Goal: Task Accomplishment & Management: Manage account settings

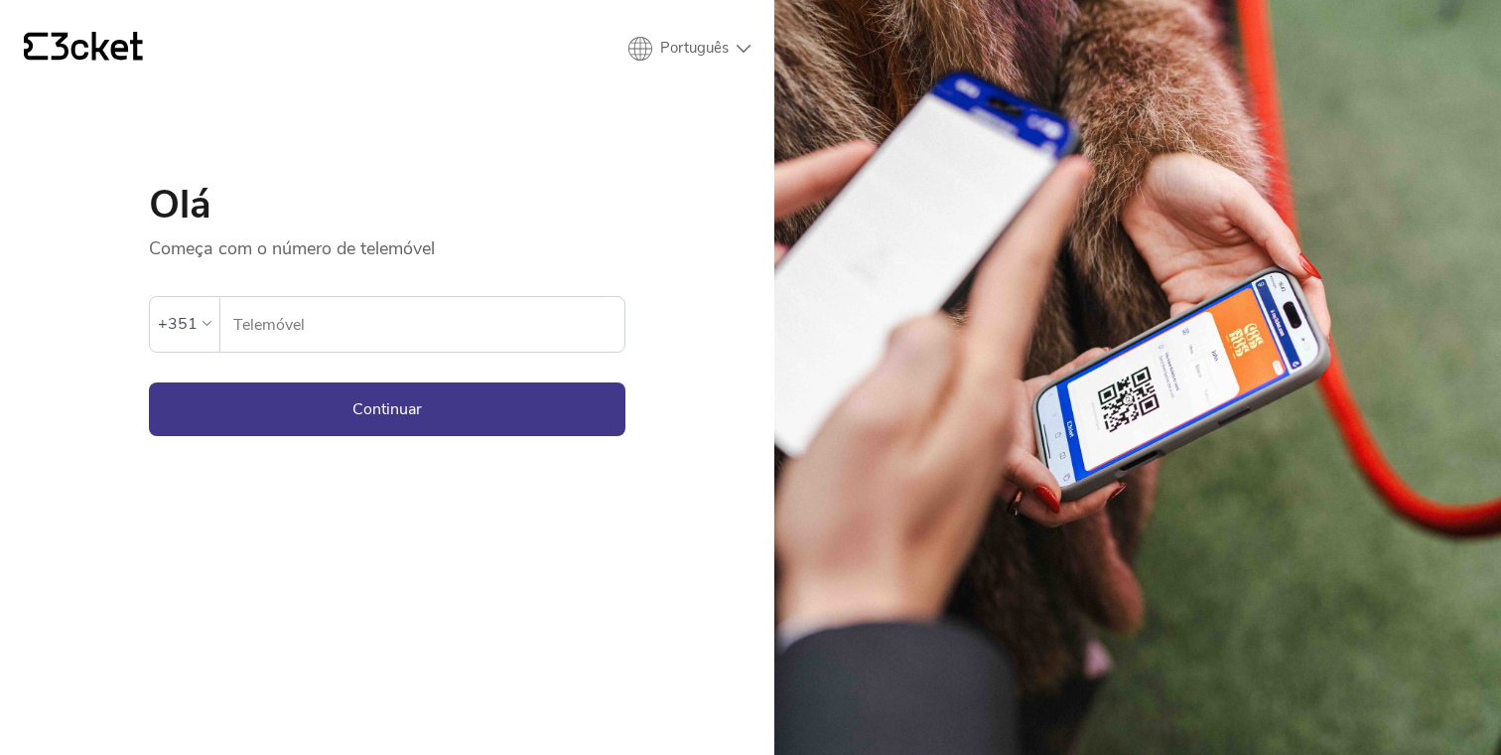
click at [517, 340] on input "Telemóvel" at bounding box center [428, 324] width 392 height 55
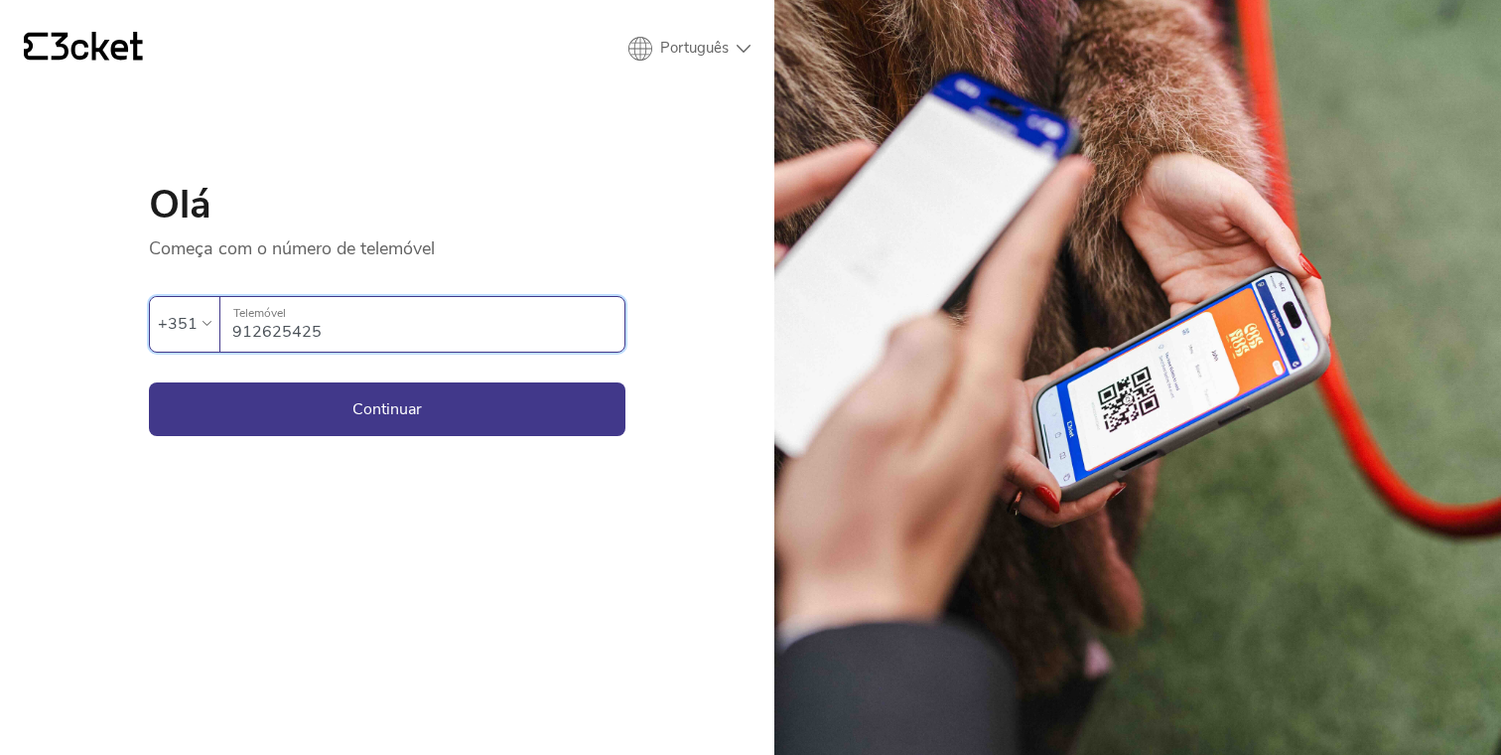
type input "912625425"
click at [387, 408] on button "Continuar" at bounding box center [387, 409] width 477 height 54
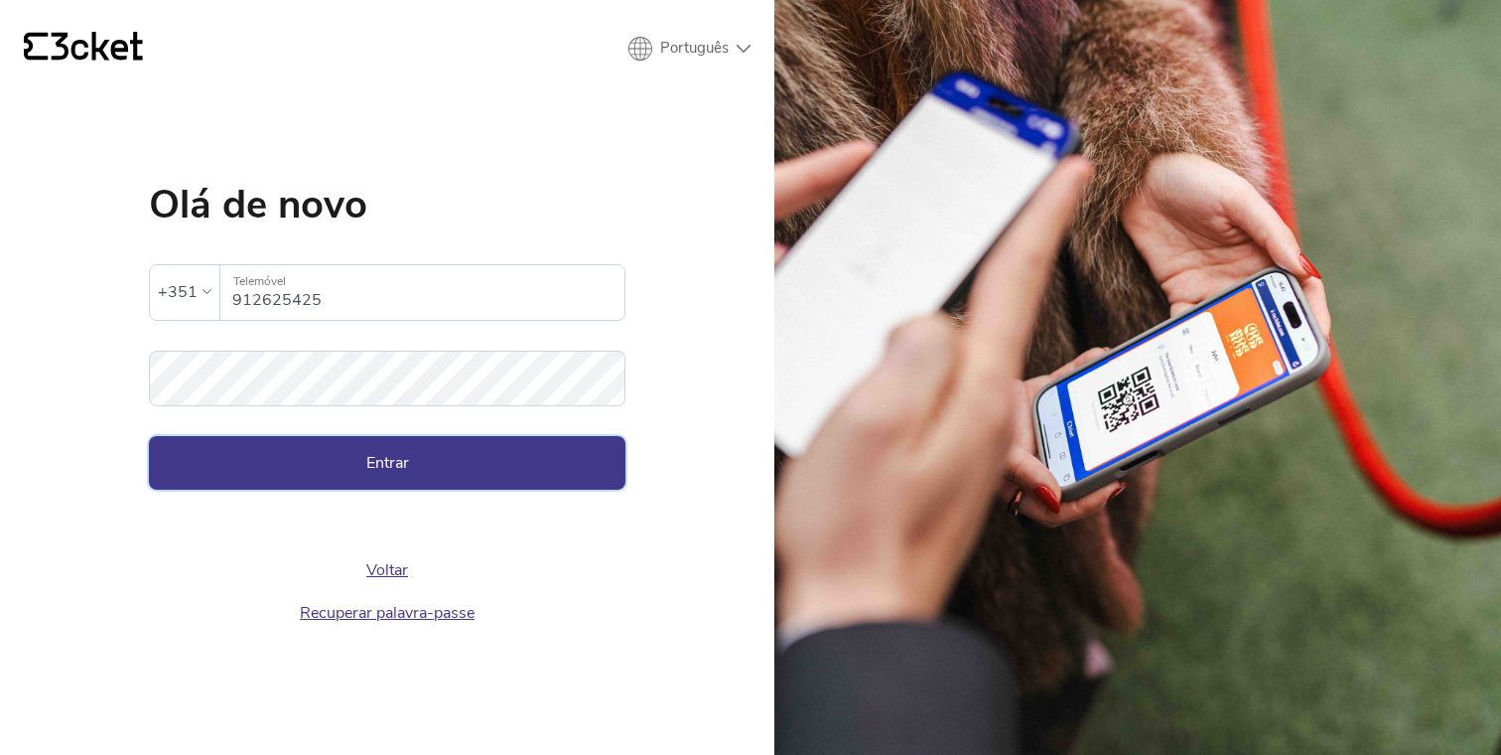
click at [448, 450] on button "Entrar" at bounding box center [387, 463] width 477 height 54
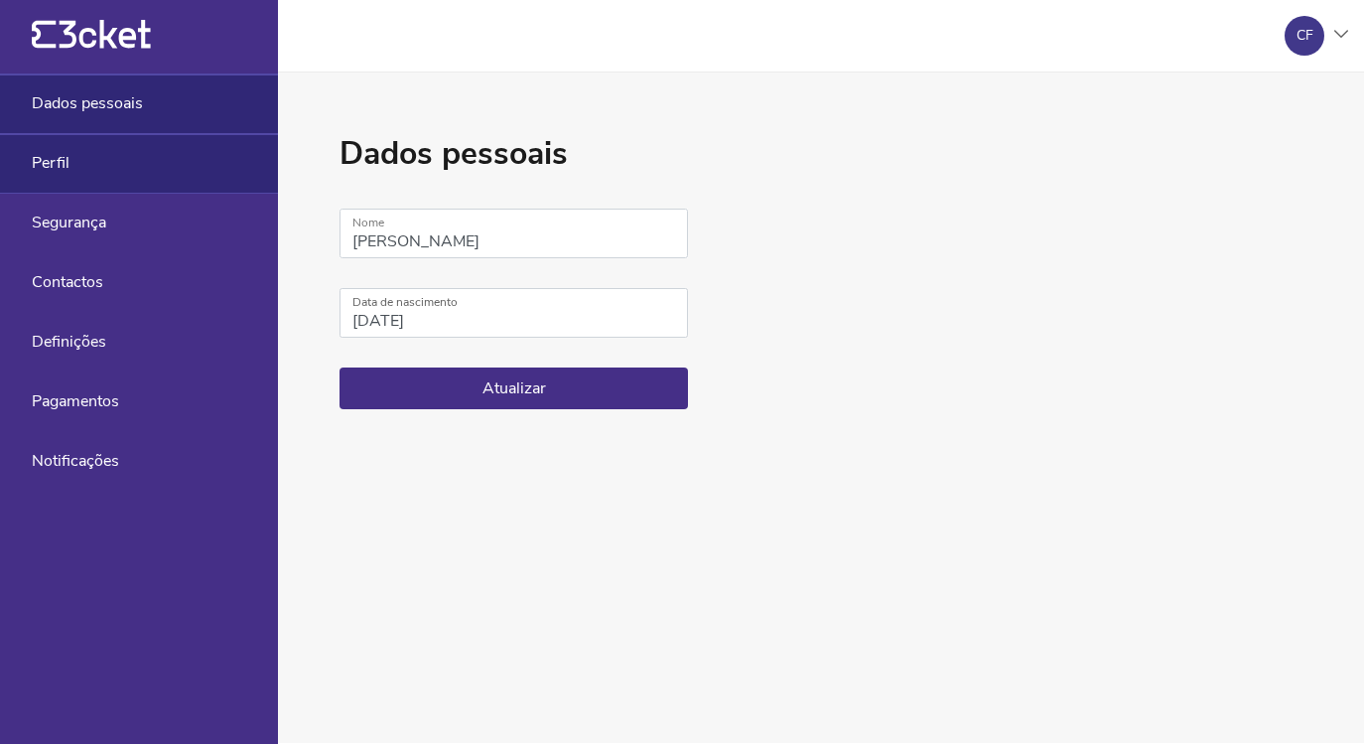
click at [113, 167] on div "Perfil" at bounding box center [139, 164] width 278 height 60
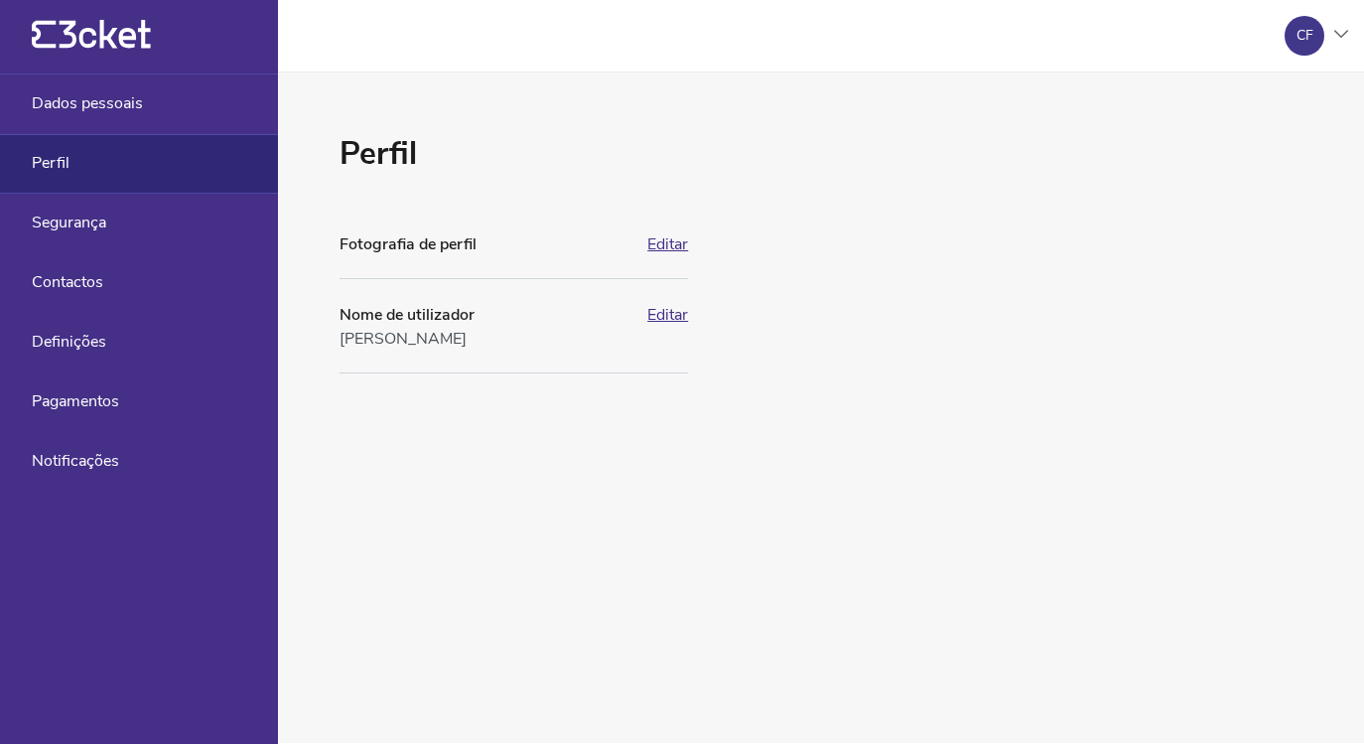
click at [1320, 37] on div "CF" at bounding box center [1305, 36] width 40 height 40
click at [1285, 102] on div "A minha conta" at bounding box center [1253, 96] width 178 height 48
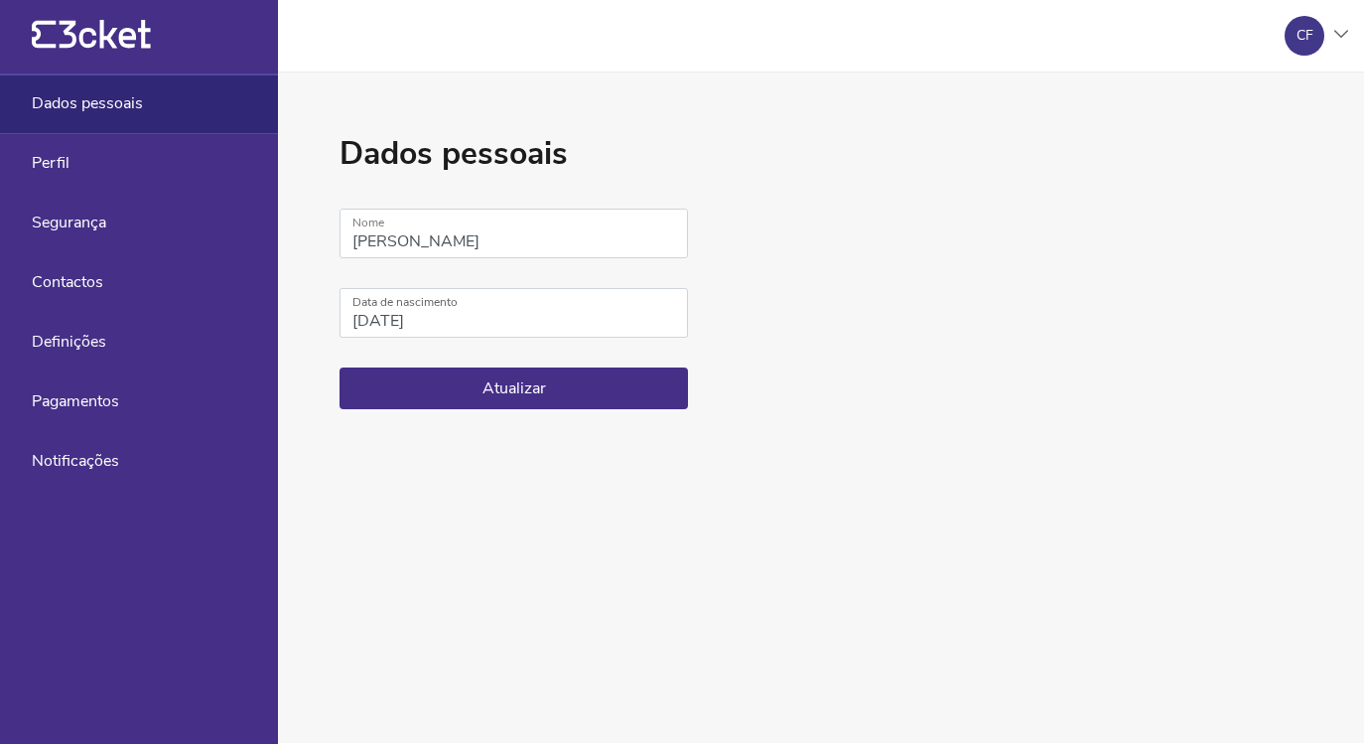
click at [133, 29] on icon "{' '}" at bounding box center [91, 35] width 119 height 30
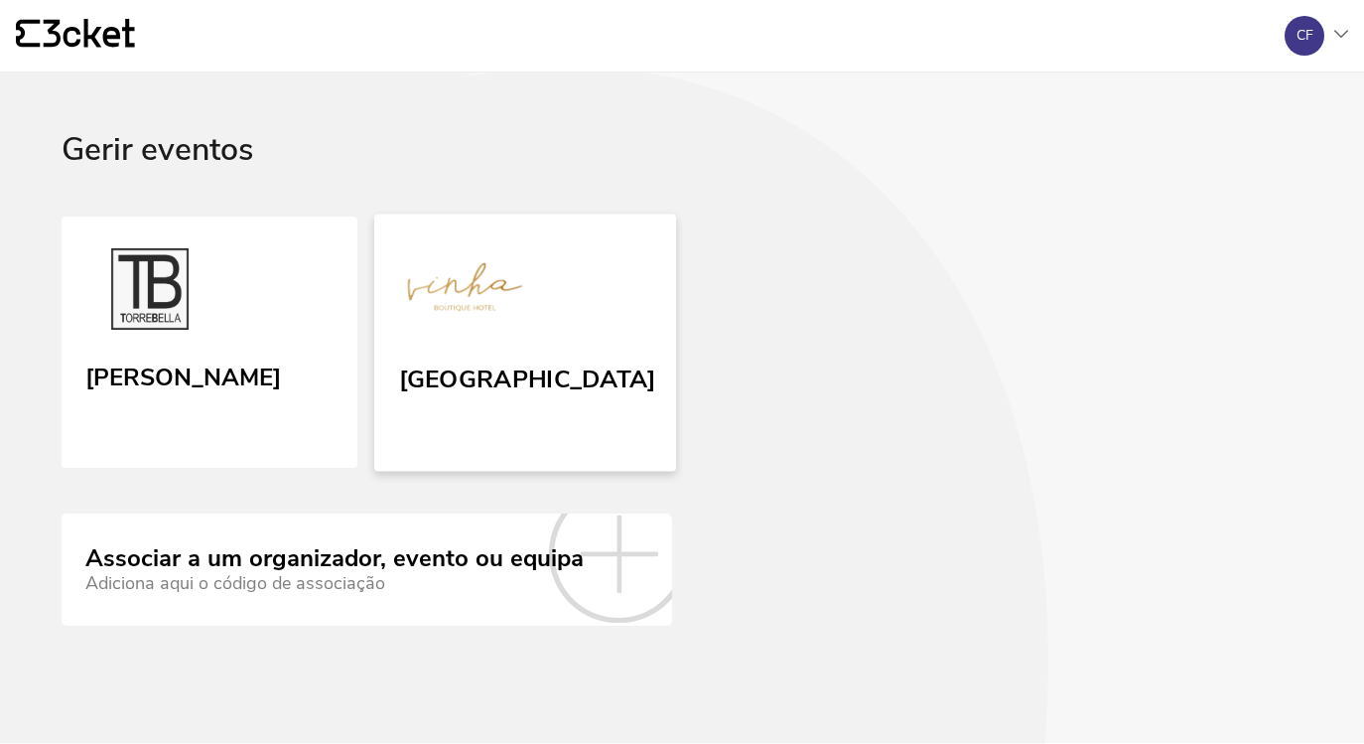
click at [533, 336] on link "[GEOGRAPHIC_DATA]" at bounding box center [524, 341] width 301 height 257
click at [1341, 26] on div "CF" at bounding box center [1308, 36] width 79 height 40
click at [1291, 98] on div "A minha conta" at bounding box center [1253, 96] width 178 height 48
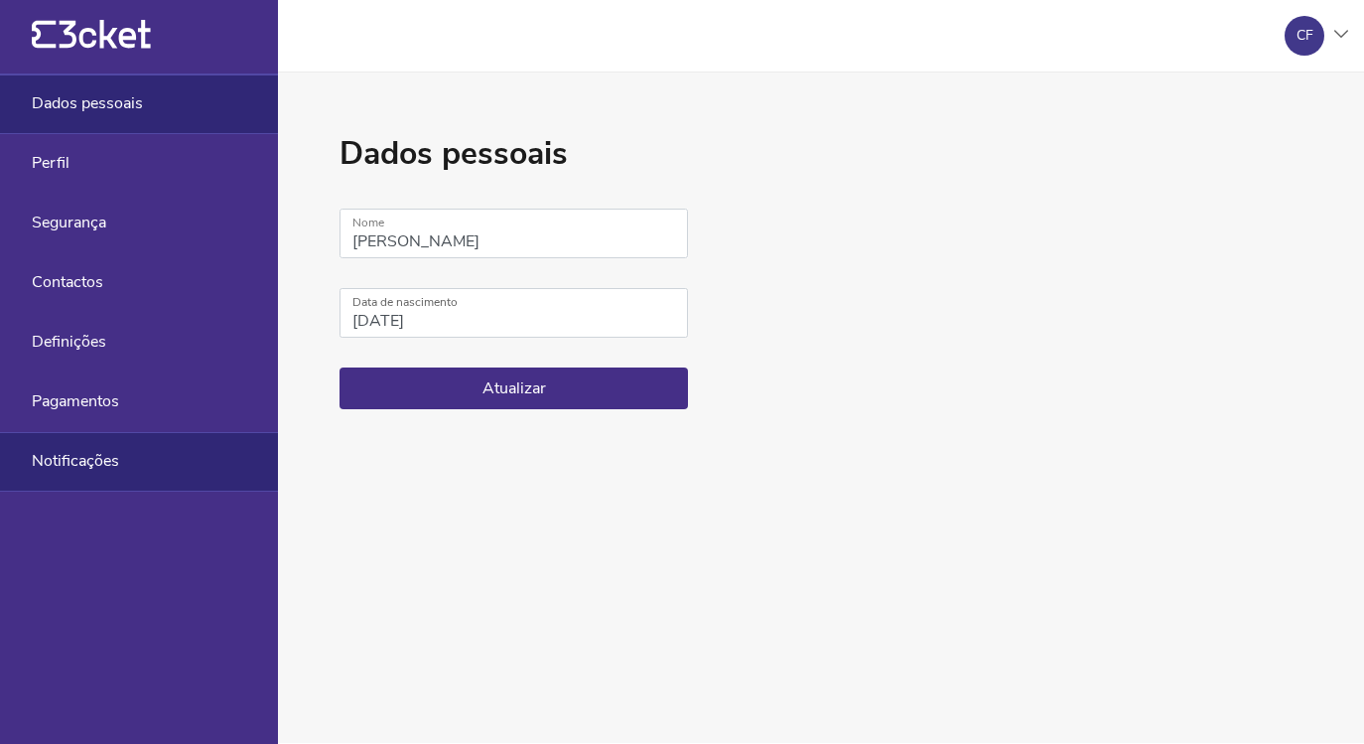
click at [114, 463] on span "Notificações" at bounding box center [75, 461] width 87 height 18
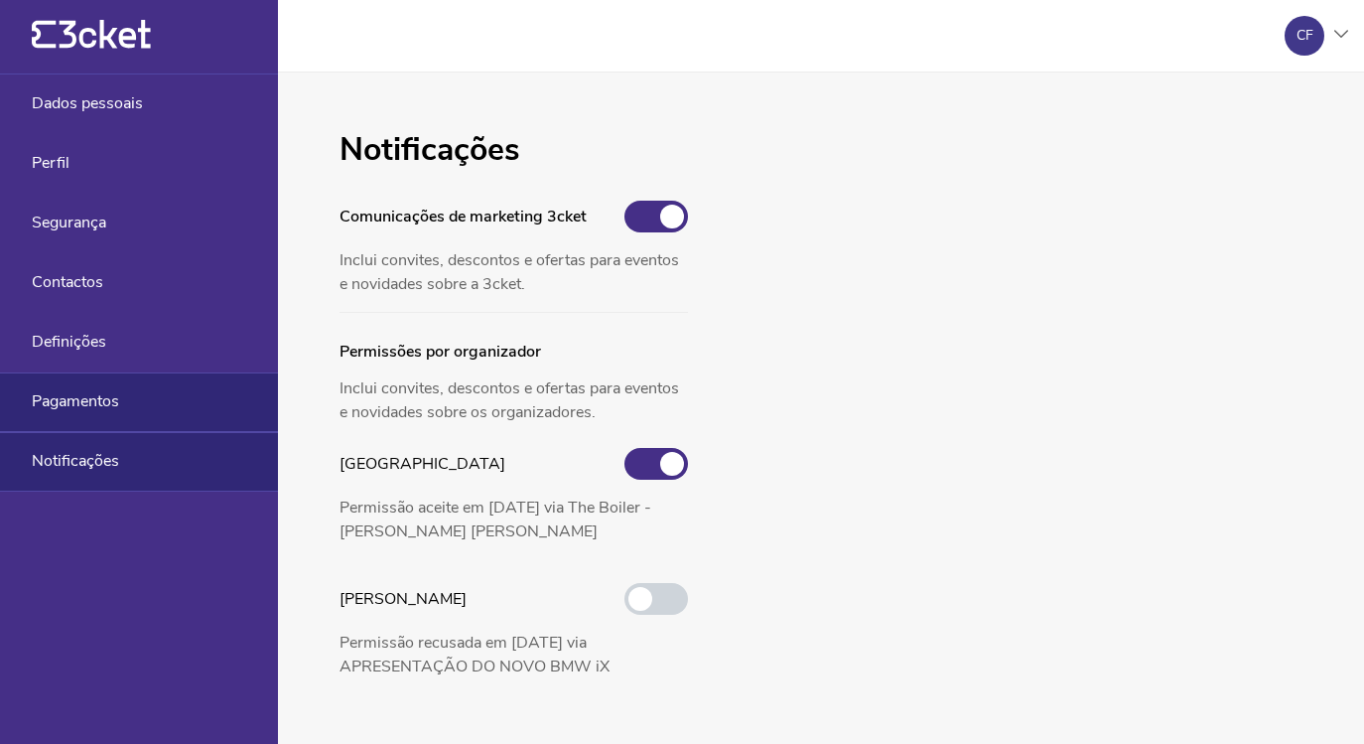
click at [132, 421] on div "Pagamentos" at bounding box center [139, 402] width 278 height 60
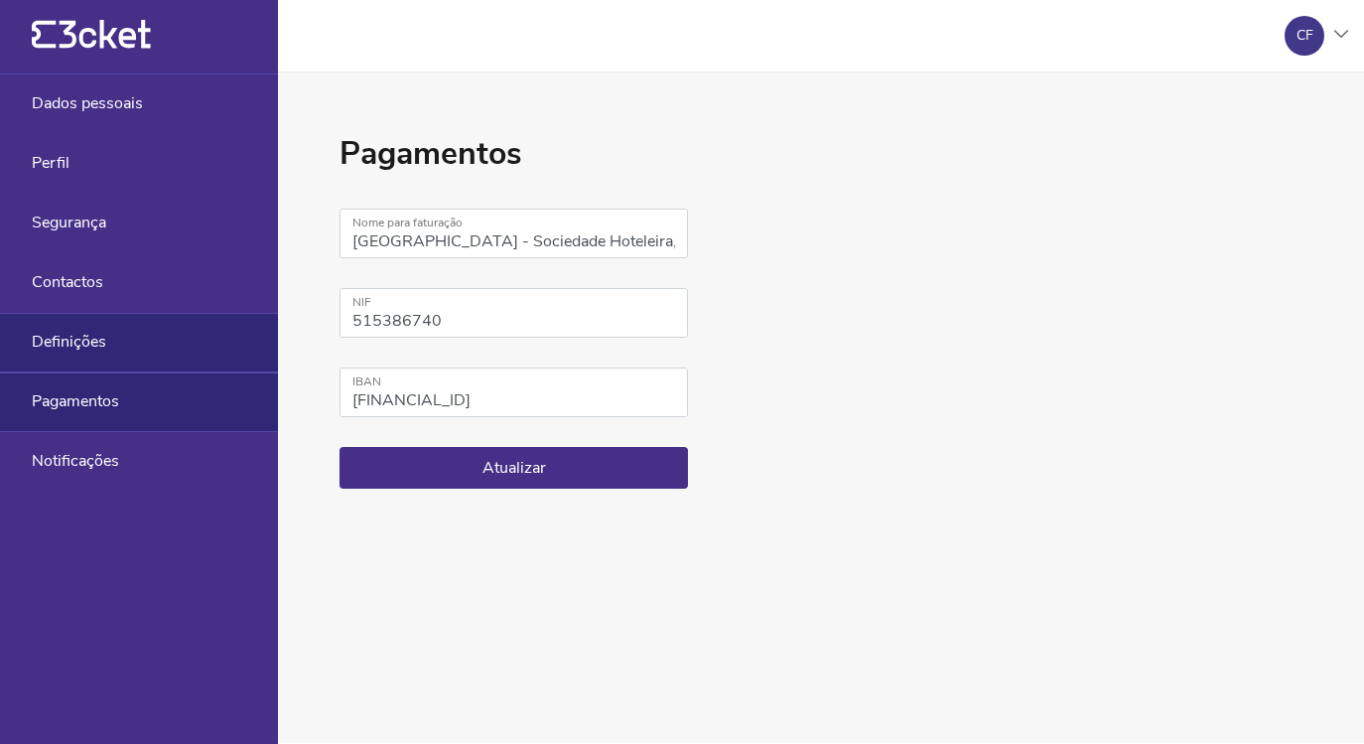
click at [148, 362] on div "Definições" at bounding box center [139, 343] width 278 height 60
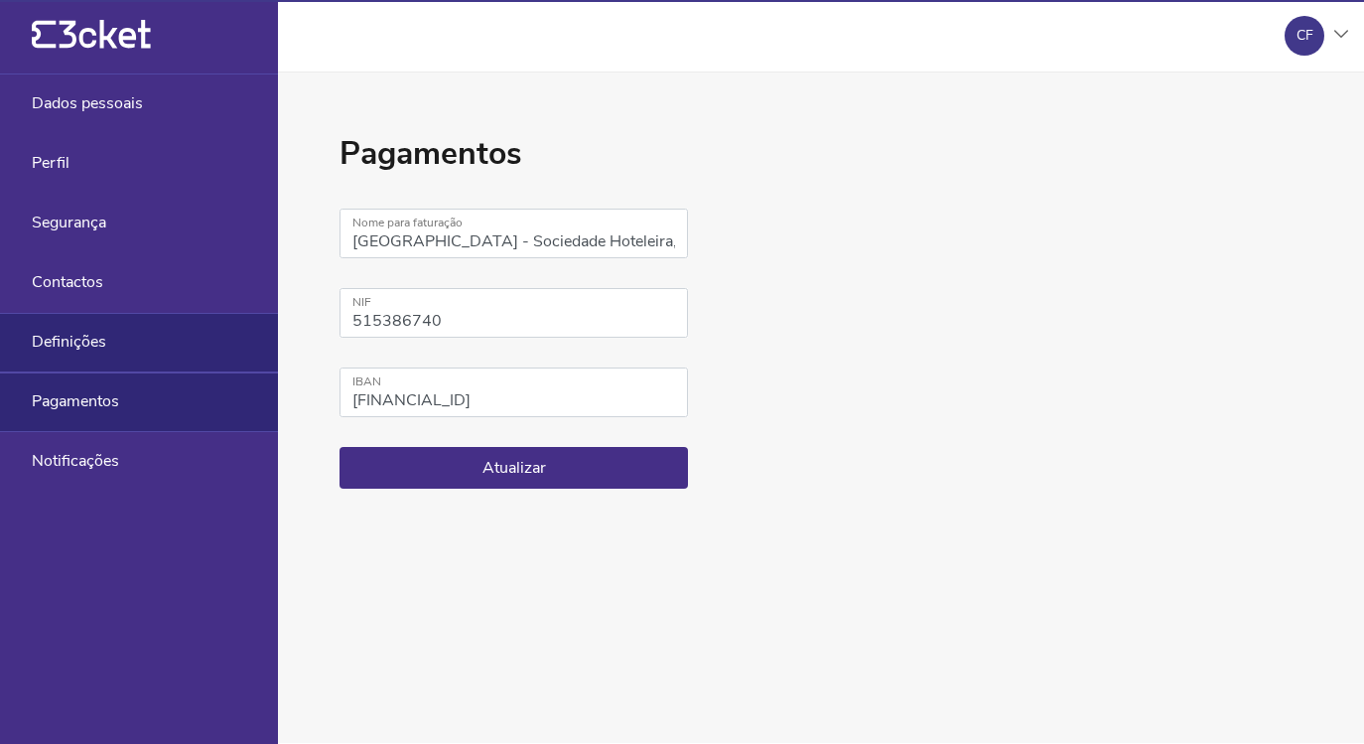
select select "pt_PT"
select select "Europe/Lisbon"
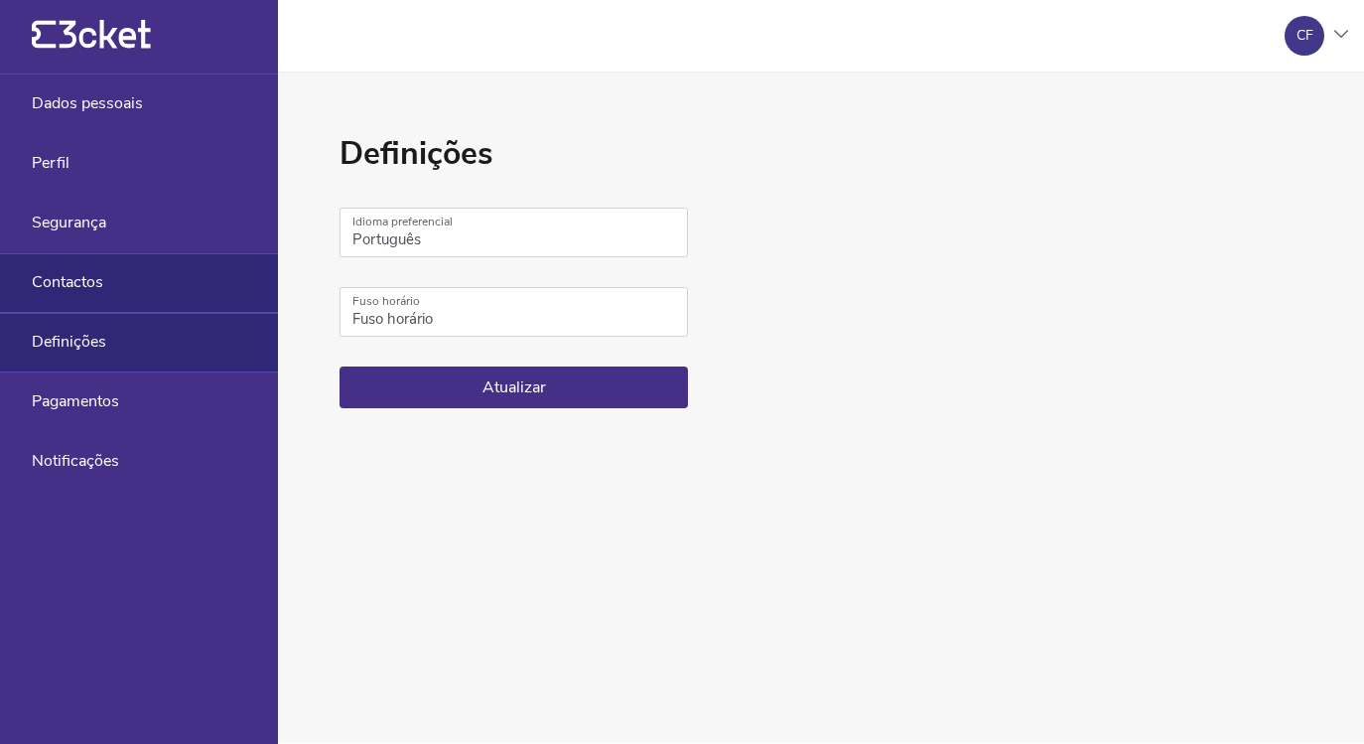
click at [158, 296] on div "Contactos" at bounding box center [139, 283] width 278 height 60
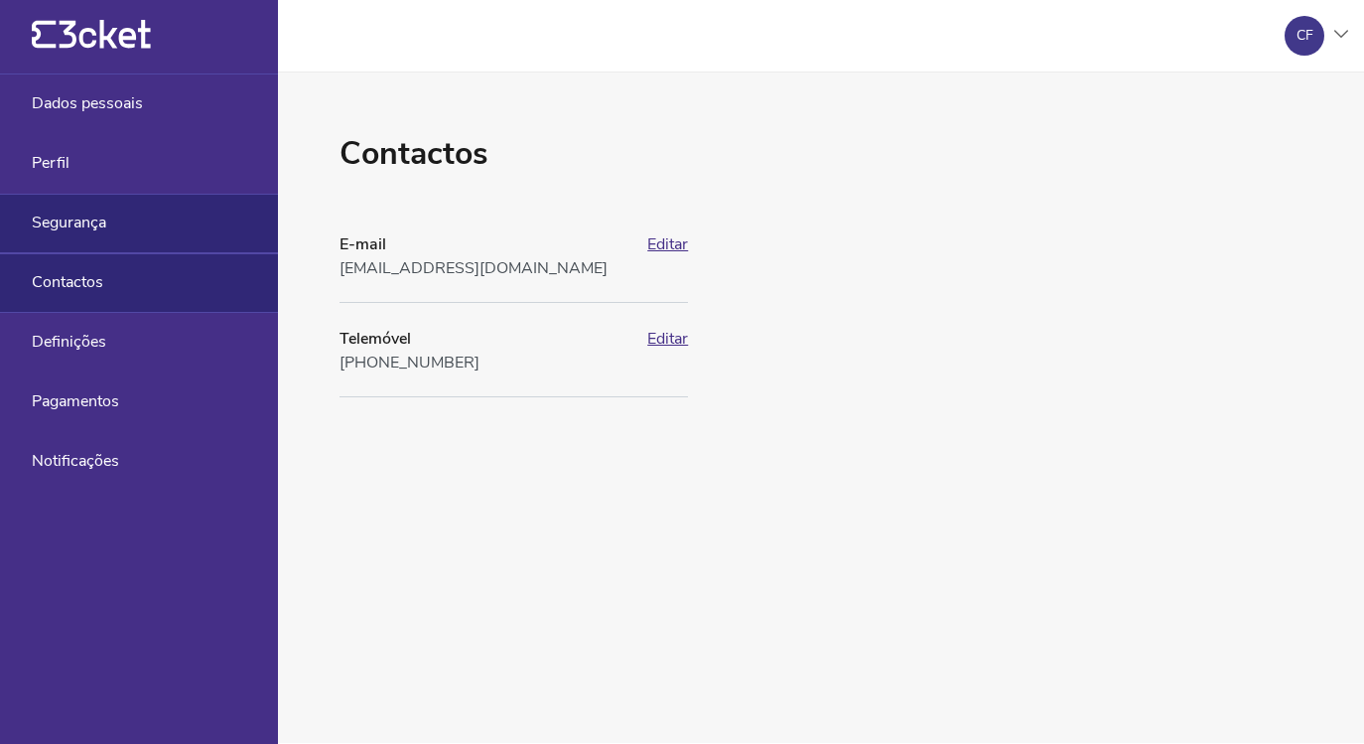
click at [171, 227] on div "Segurança" at bounding box center [139, 224] width 278 height 60
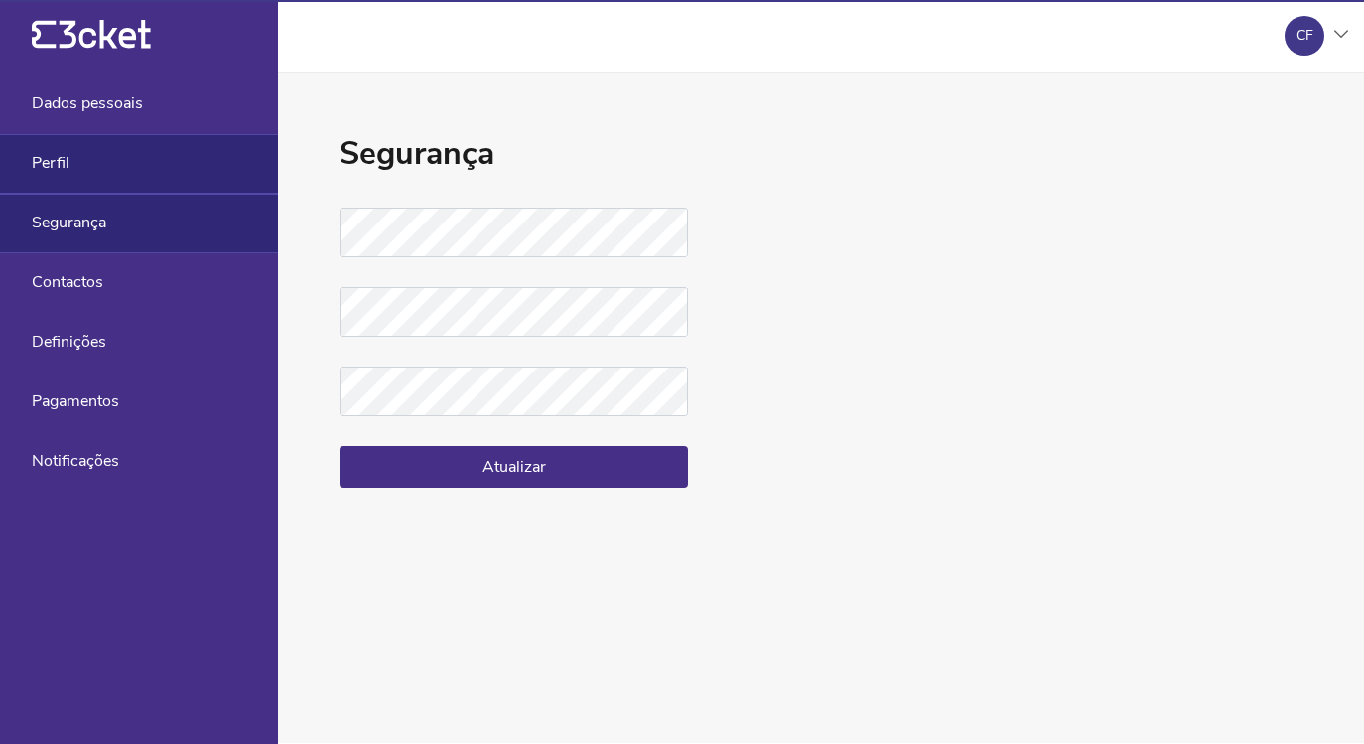
click at [172, 183] on div "Perfil" at bounding box center [139, 164] width 278 height 60
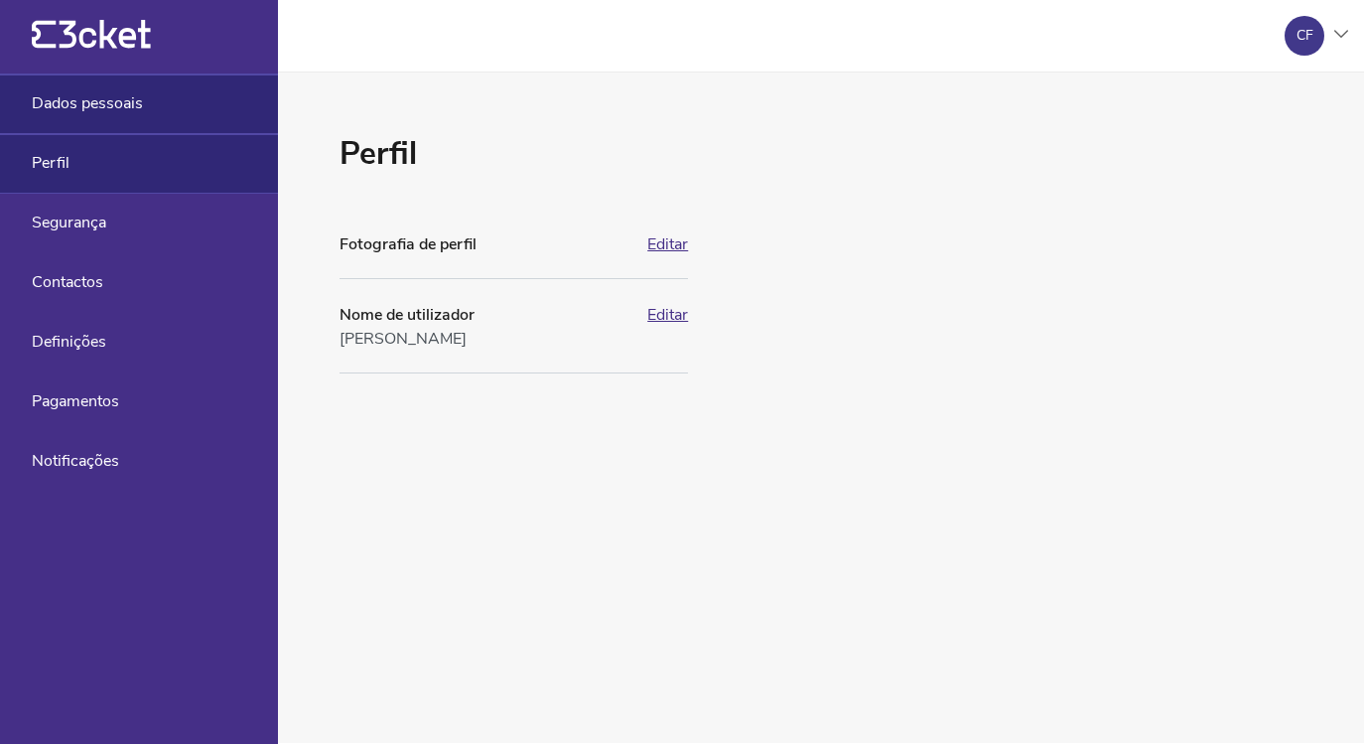
click at [194, 106] on div "Dados pessoais" at bounding box center [139, 104] width 278 height 60
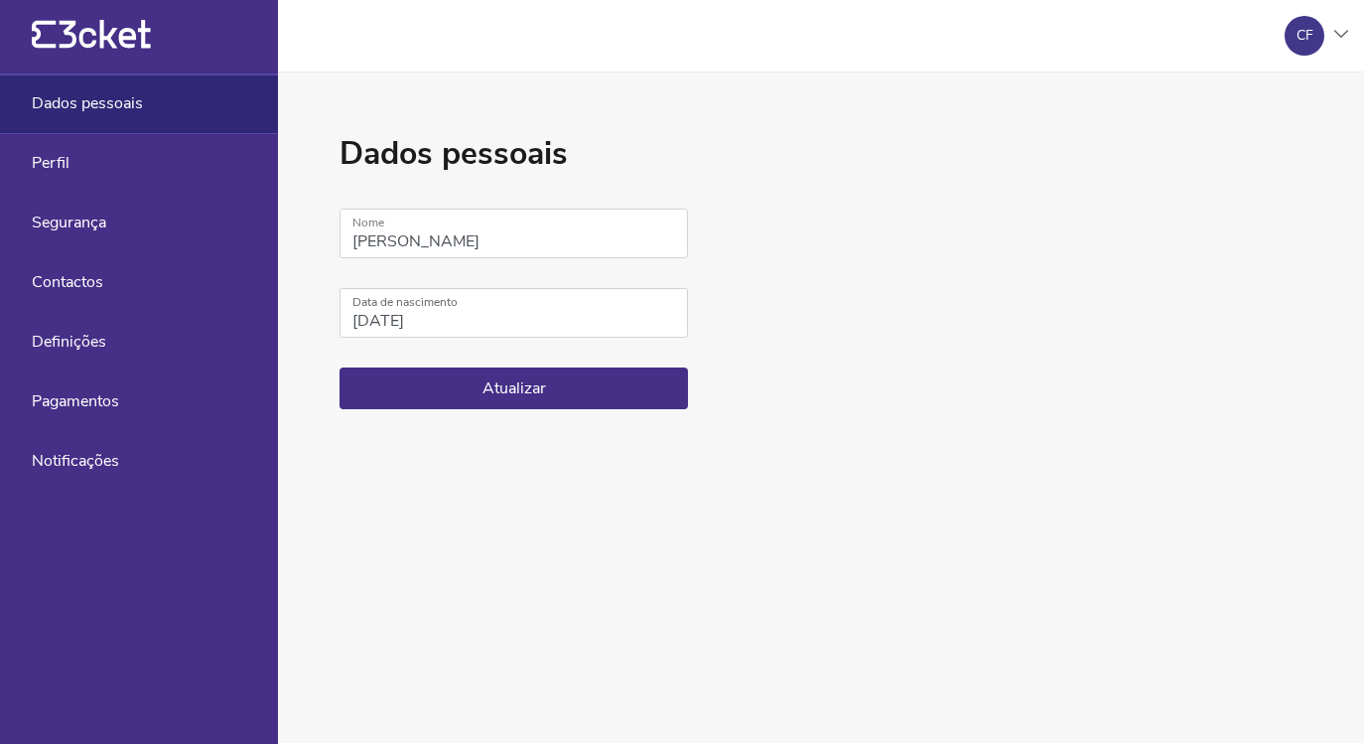
click at [1294, 24] on div "CF" at bounding box center [1305, 36] width 40 height 40
click at [1229, 95] on div "A minha conta" at bounding box center [1253, 96] width 178 height 48
click at [1321, 29] on div "CF" at bounding box center [1305, 36] width 40 height 40
click at [1237, 105] on div "A minha conta" at bounding box center [1253, 96] width 178 height 48
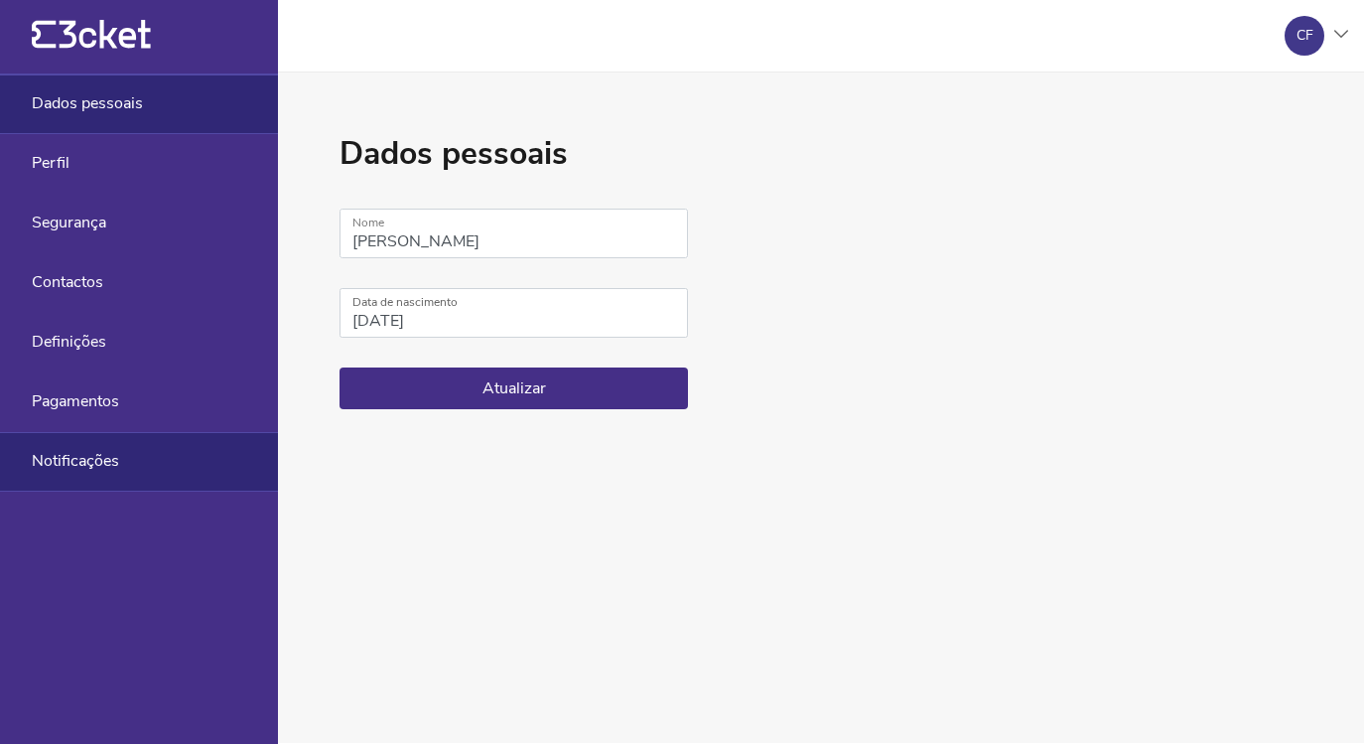
click at [85, 466] on span "Notificações" at bounding box center [75, 461] width 87 height 18
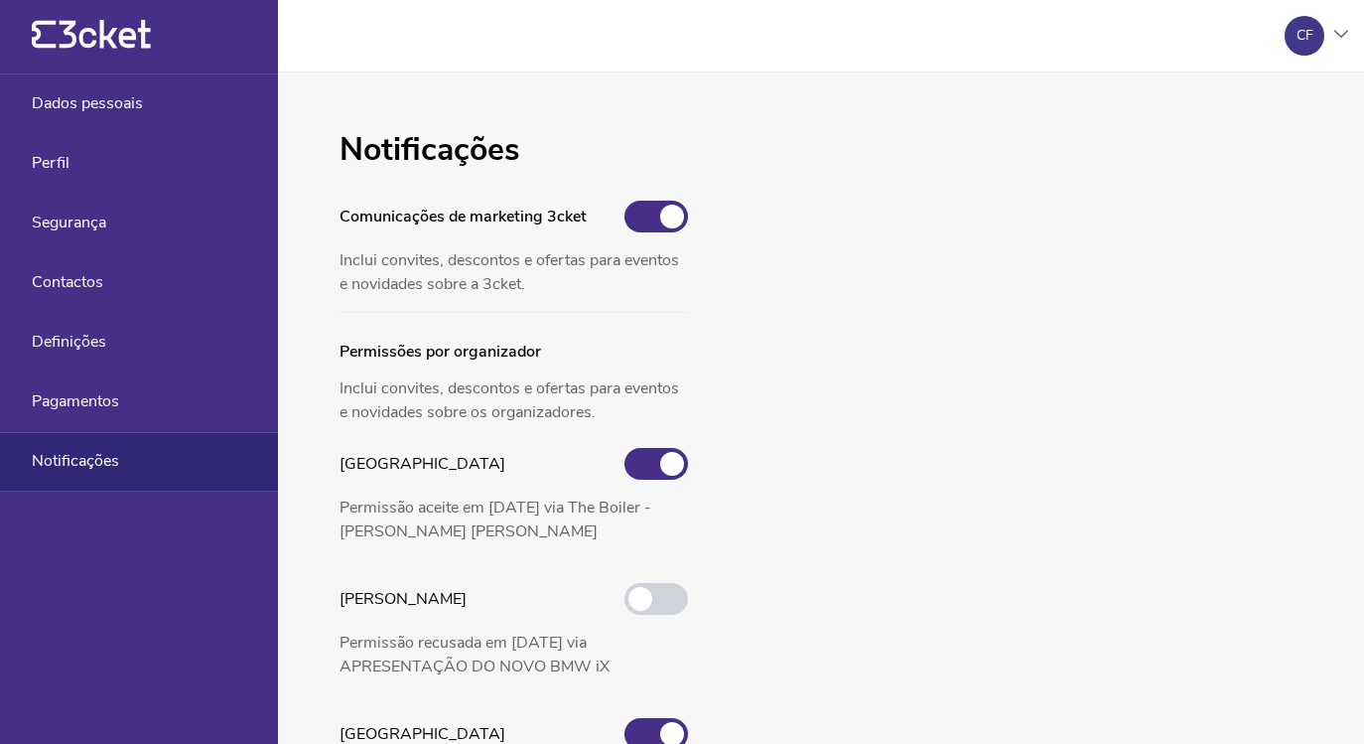
click at [96, 435] on div "Notificações" at bounding box center [139, 462] width 278 height 60
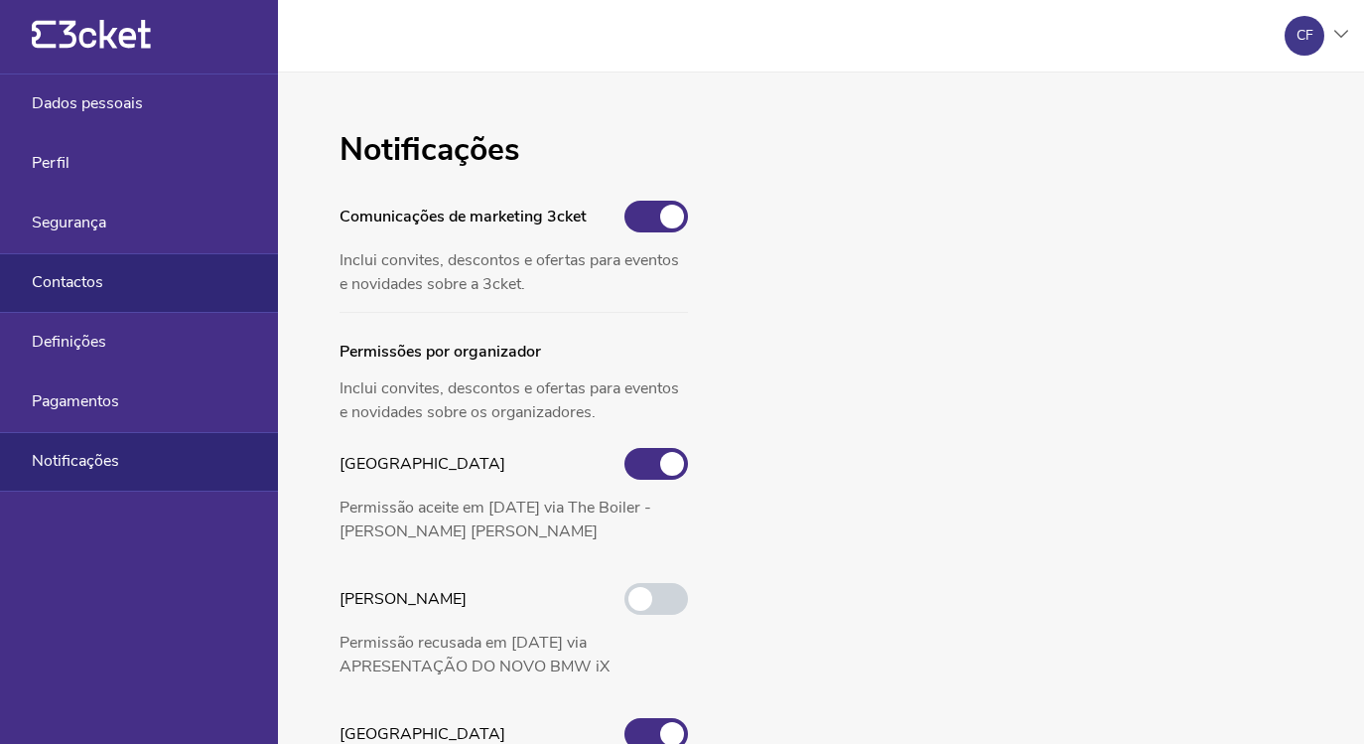
click at [179, 280] on div "Contactos" at bounding box center [139, 283] width 278 height 60
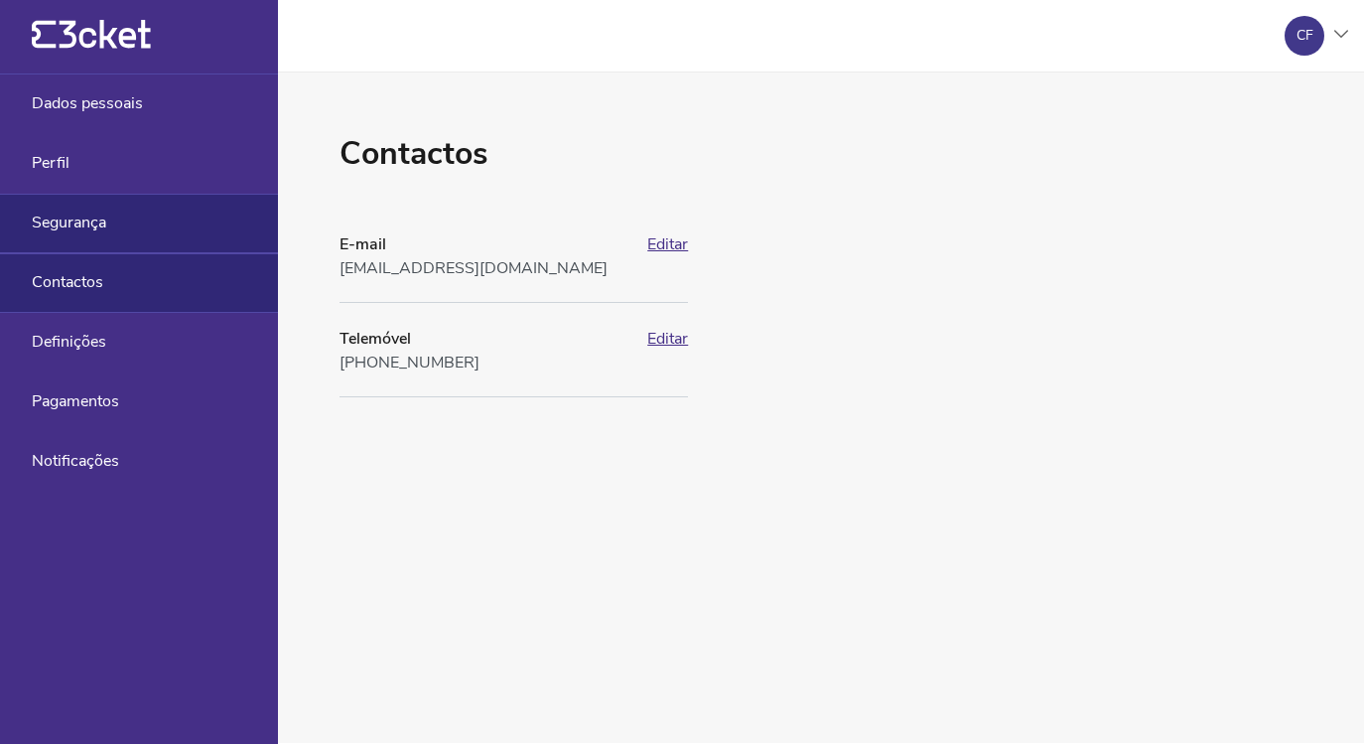
click at [189, 241] on div "Segurança" at bounding box center [139, 224] width 278 height 60
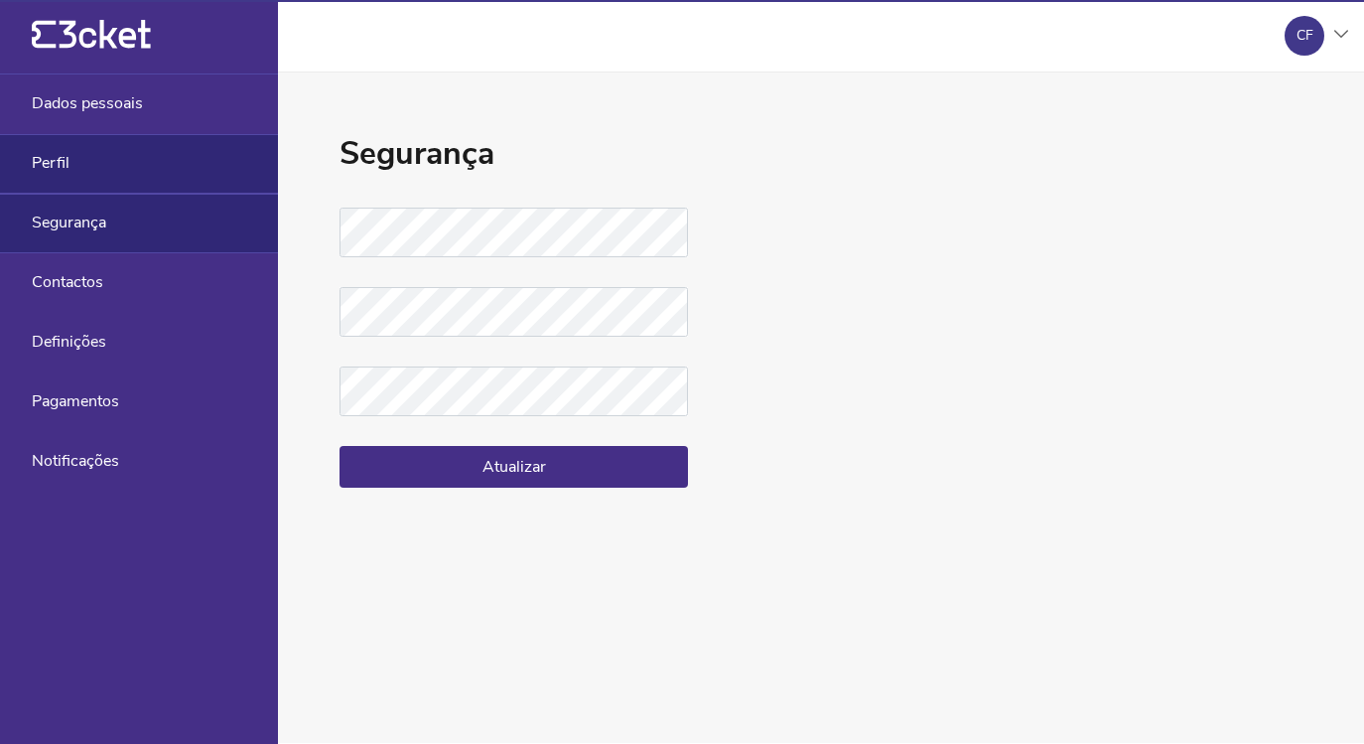
click at [212, 172] on div "Perfil" at bounding box center [139, 164] width 278 height 60
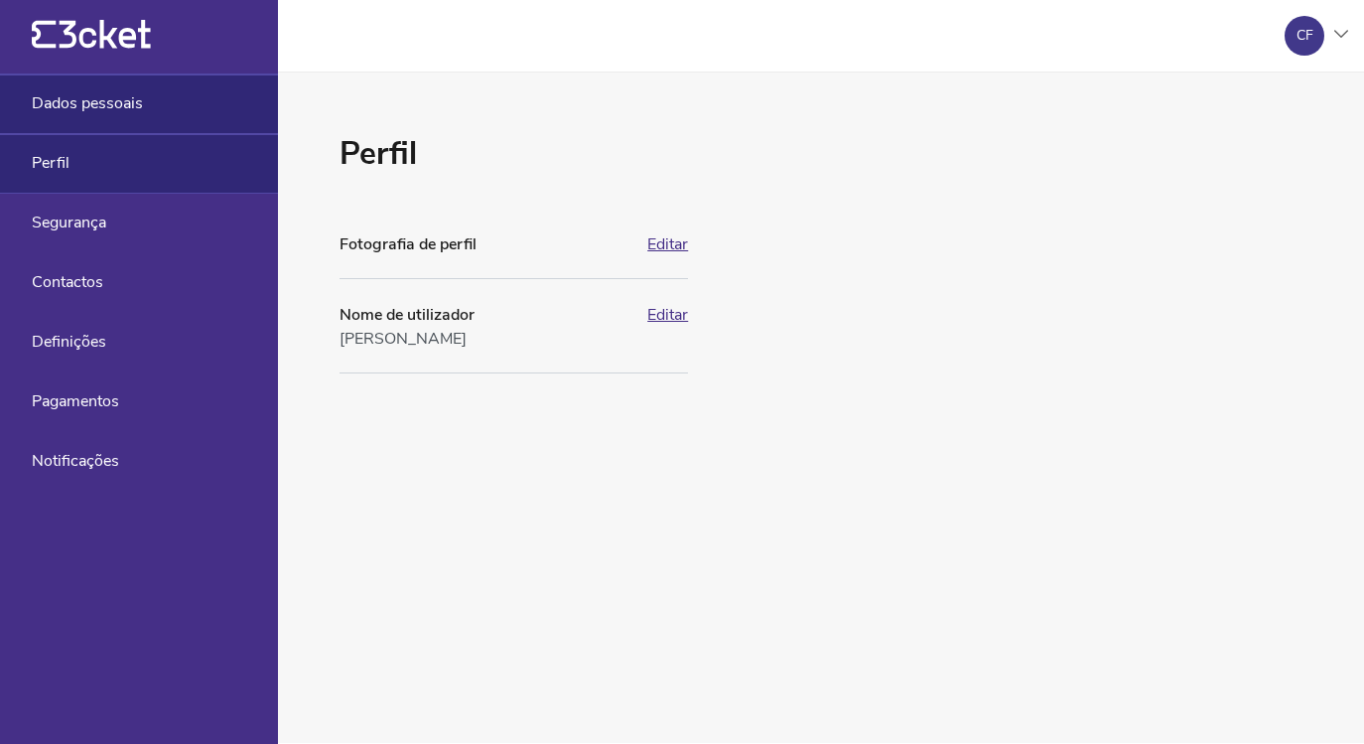
click at [181, 99] on div "Dados pessoais" at bounding box center [139, 104] width 278 height 60
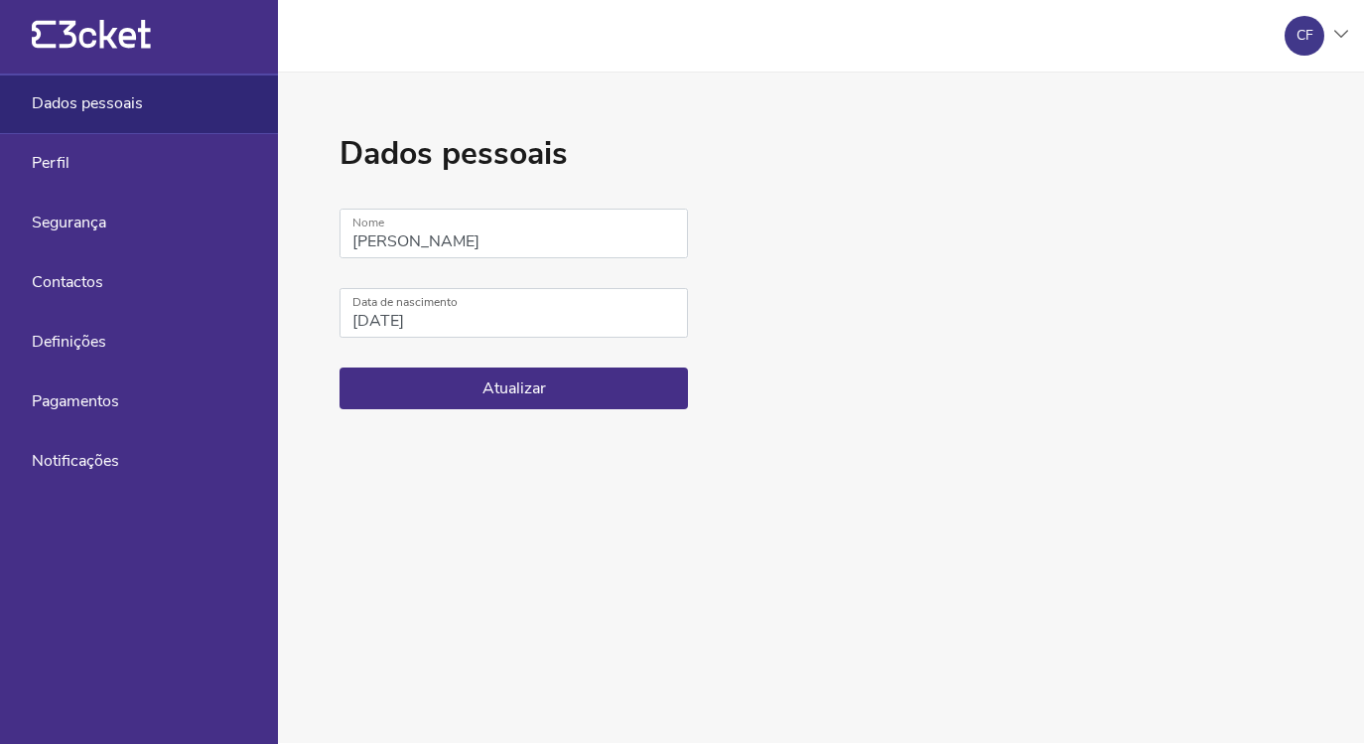
click at [1315, 30] on div "CF" at bounding box center [1305, 36] width 40 height 40
click at [1289, 149] on div "Gerir eventos" at bounding box center [1253, 144] width 178 height 48
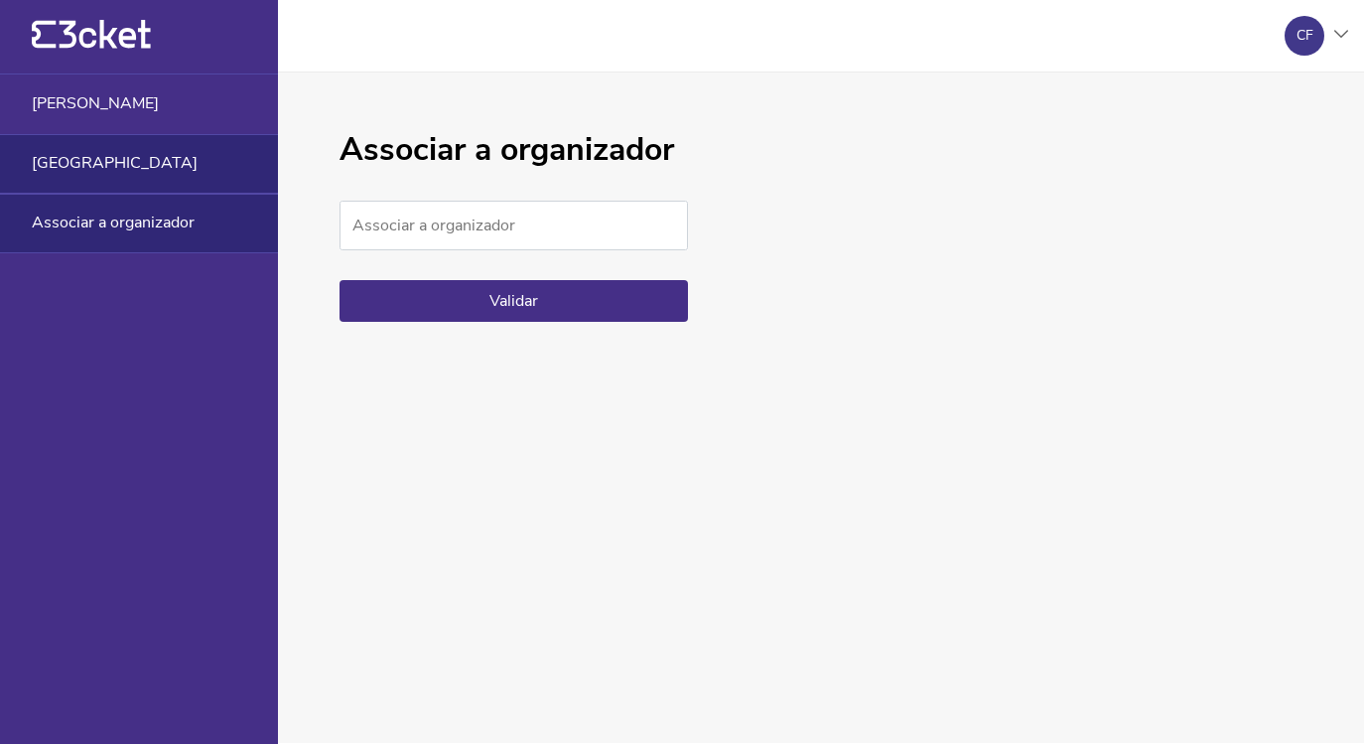
click at [199, 149] on div "[GEOGRAPHIC_DATA]" at bounding box center [139, 164] width 278 height 60
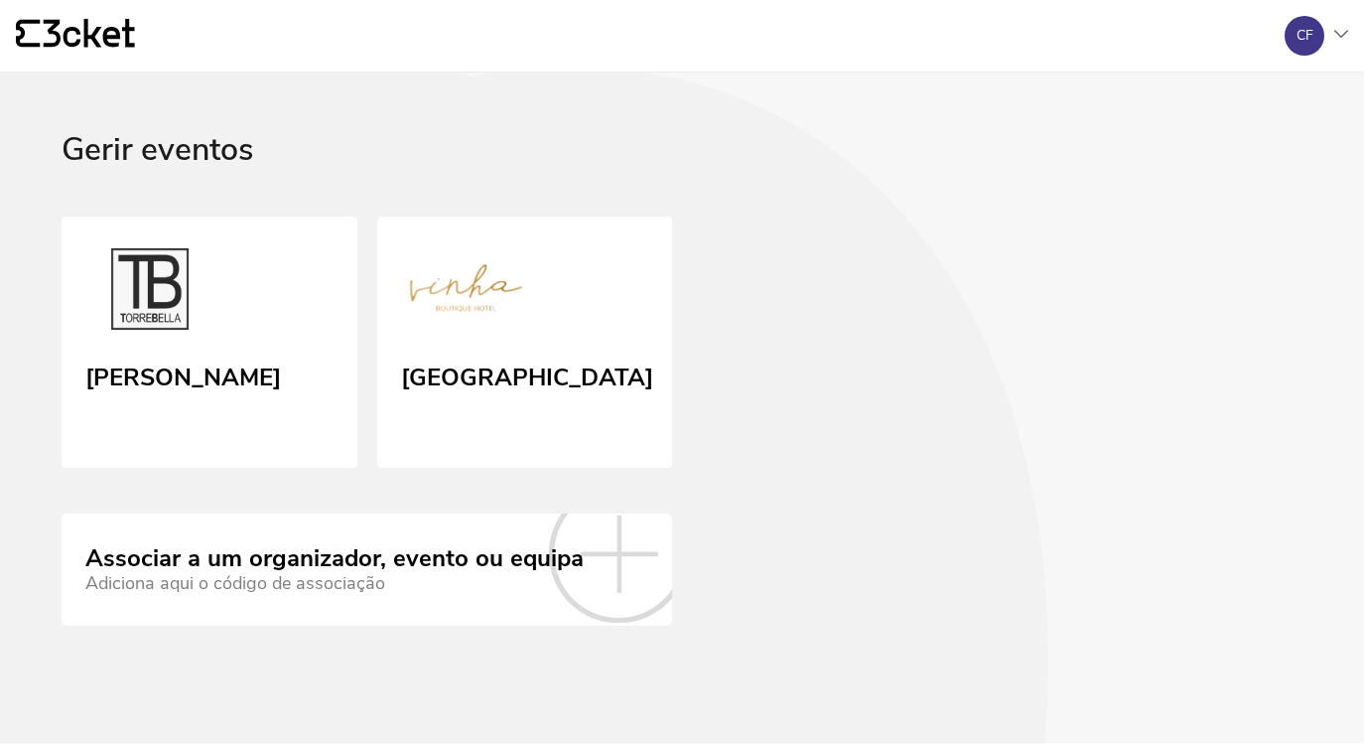
click at [1314, 41] on div "CF" at bounding box center [1305, 36] width 40 height 40
click at [1191, 100] on div "A minha conta" at bounding box center [1253, 96] width 178 height 48
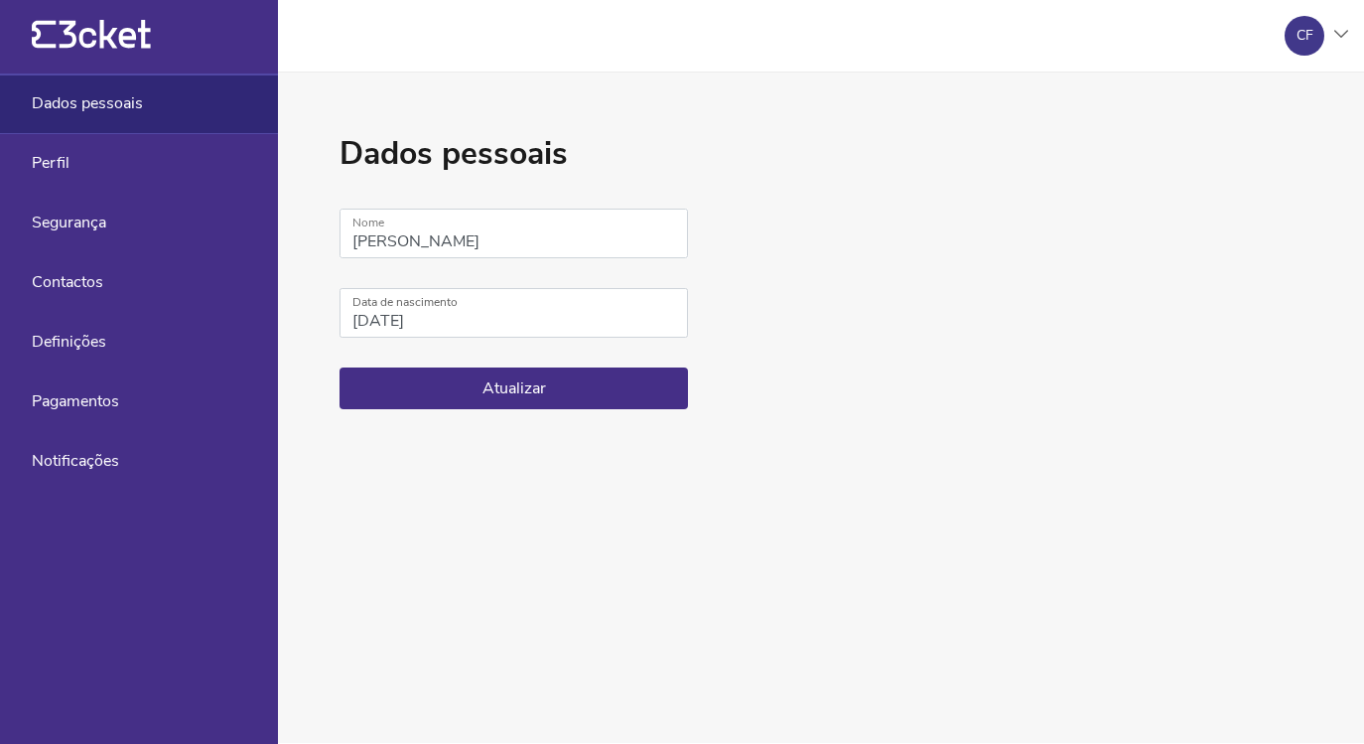
click at [1285, 29] on div "CF" at bounding box center [1305, 36] width 40 height 40
click at [1277, 88] on div "A minha conta" at bounding box center [1253, 96] width 178 height 48
click at [177, 43] on div "{' '}" at bounding box center [139, 37] width 278 height 74
click at [95, 28] on icon "{' '}" at bounding box center [91, 35] width 119 height 30
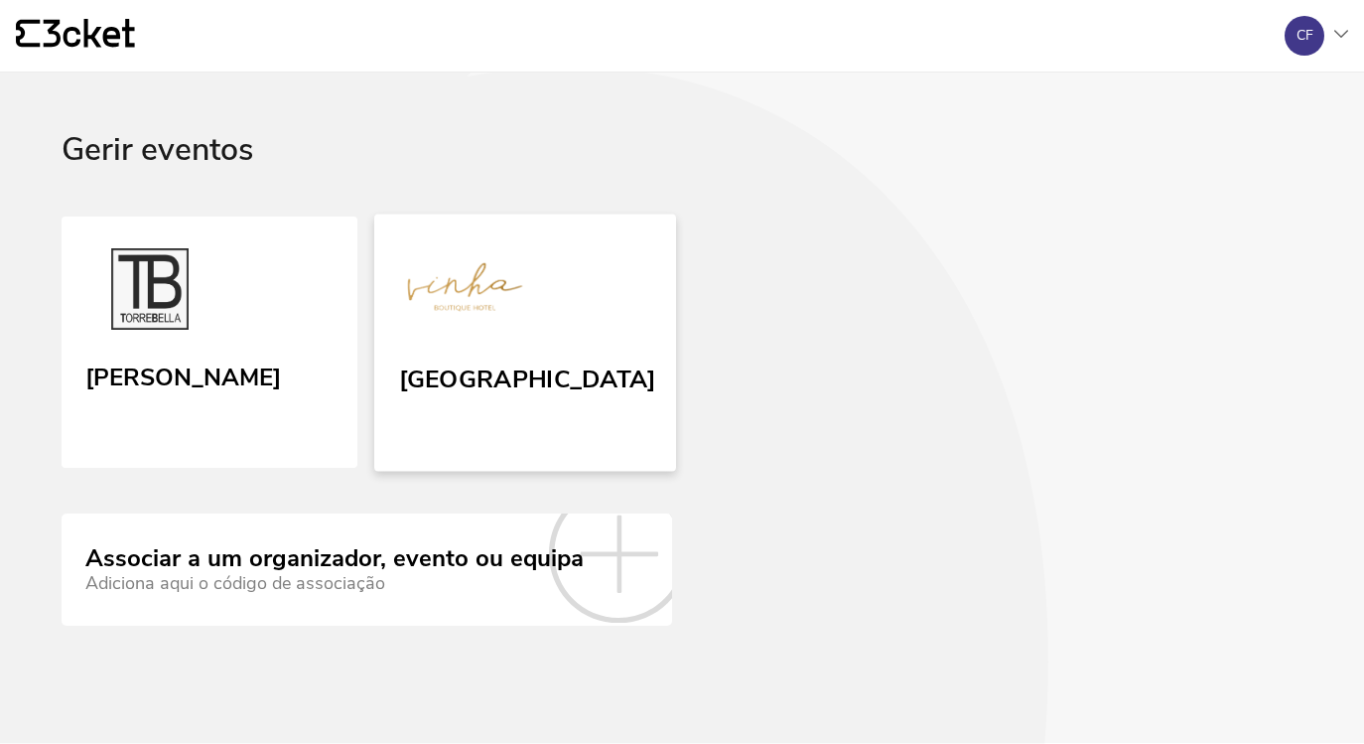
click at [475, 339] on picture at bounding box center [464, 293] width 132 height 94
